Goal: Task Accomplishment & Management: Complete application form

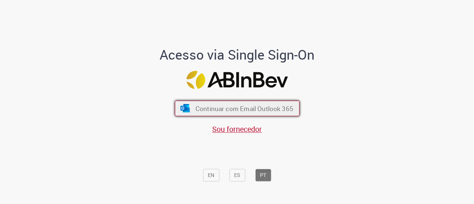
click at [256, 106] on span "Continuar com Email Outlook 365" at bounding box center [244, 108] width 98 height 9
click at [195, 112] on span "Continuar com Email Outlook 365" at bounding box center [244, 108] width 98 height 9
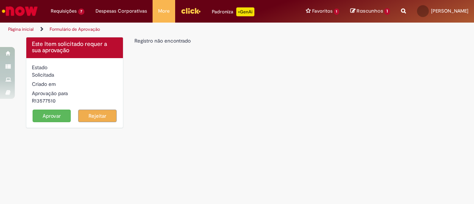
click at [55, 121] on button "Aprovar" at bounding box center [52, 116] width 38 height 13
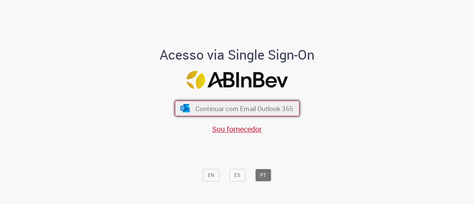
click at [201, 110] on span "Continuar com Email Outlook 365" at bounding box center [244, 108] width 98 height 9
